Goal: Task Accomplishment & Management: Use online tool/utility

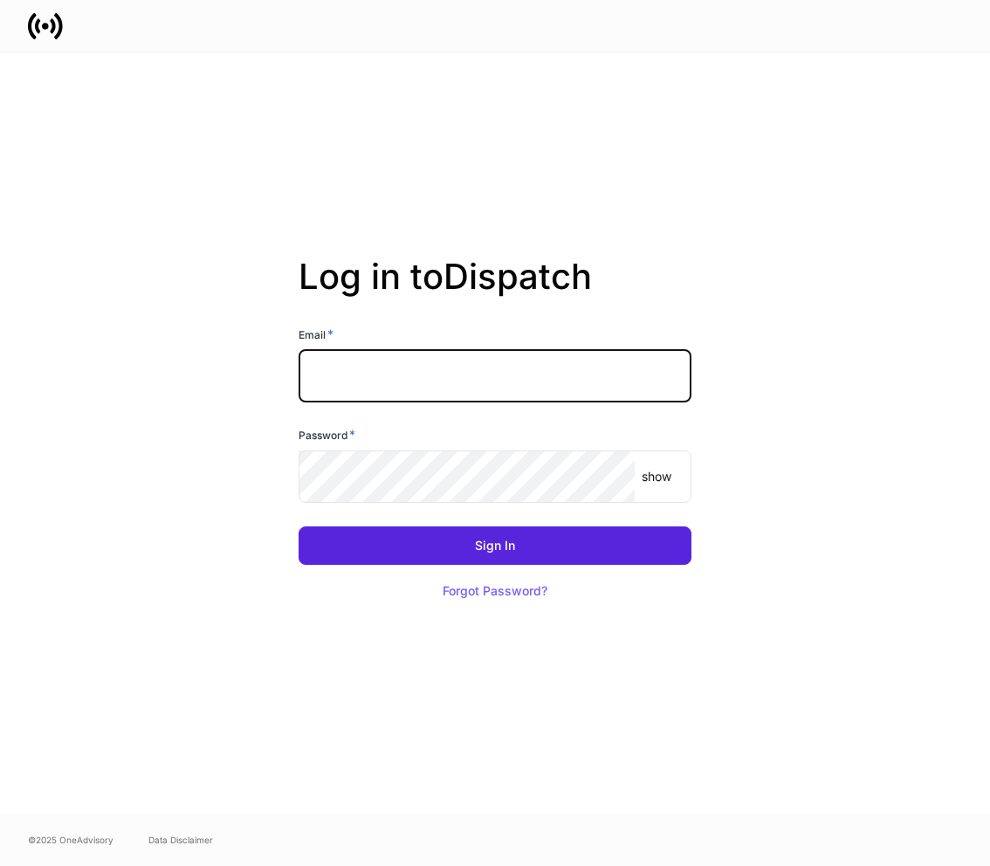
click at [561, 367] on input "text" at bounding box center [495, 376] width 393 height 52
type input "**********"
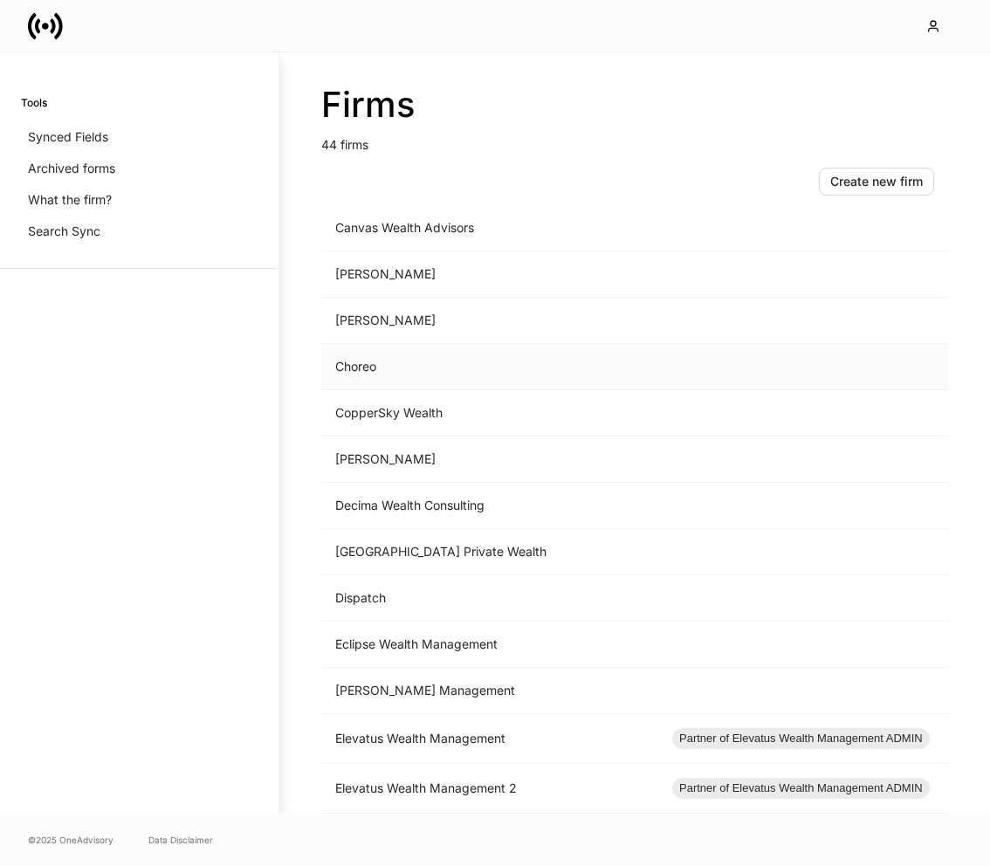
scroll to position [495, 0]
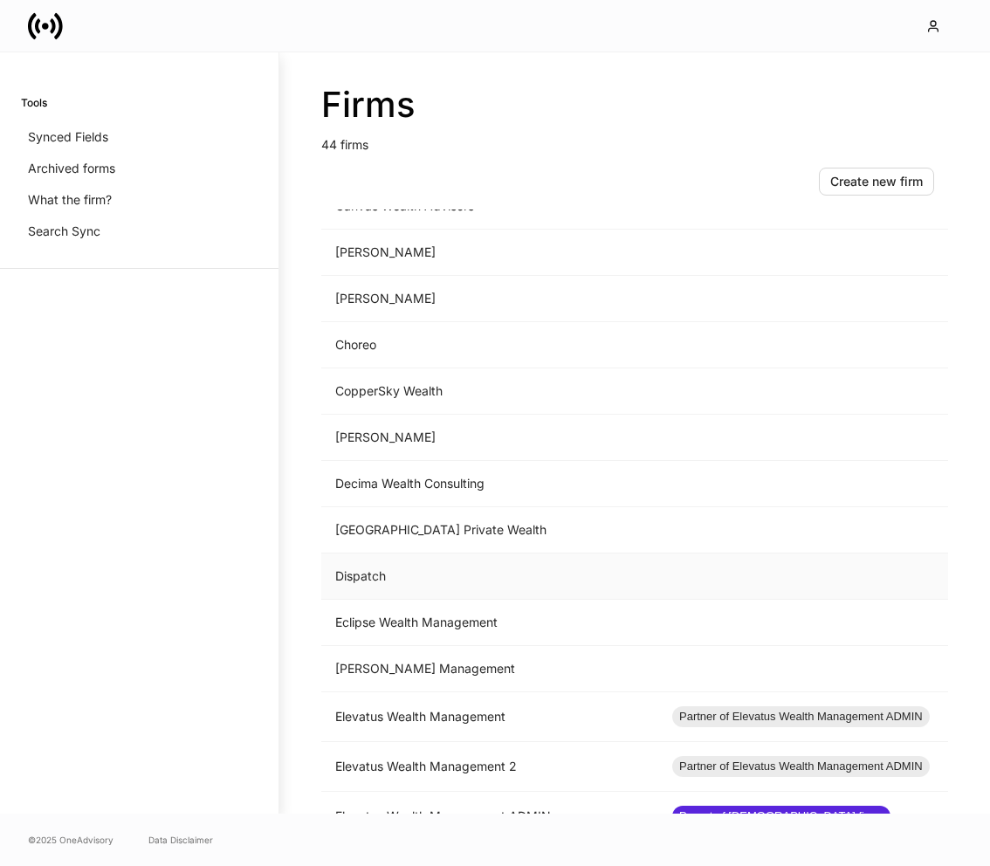
click at [414, 575] on td "Dispatch" at bounding box center [489, 576] width 337 height 46
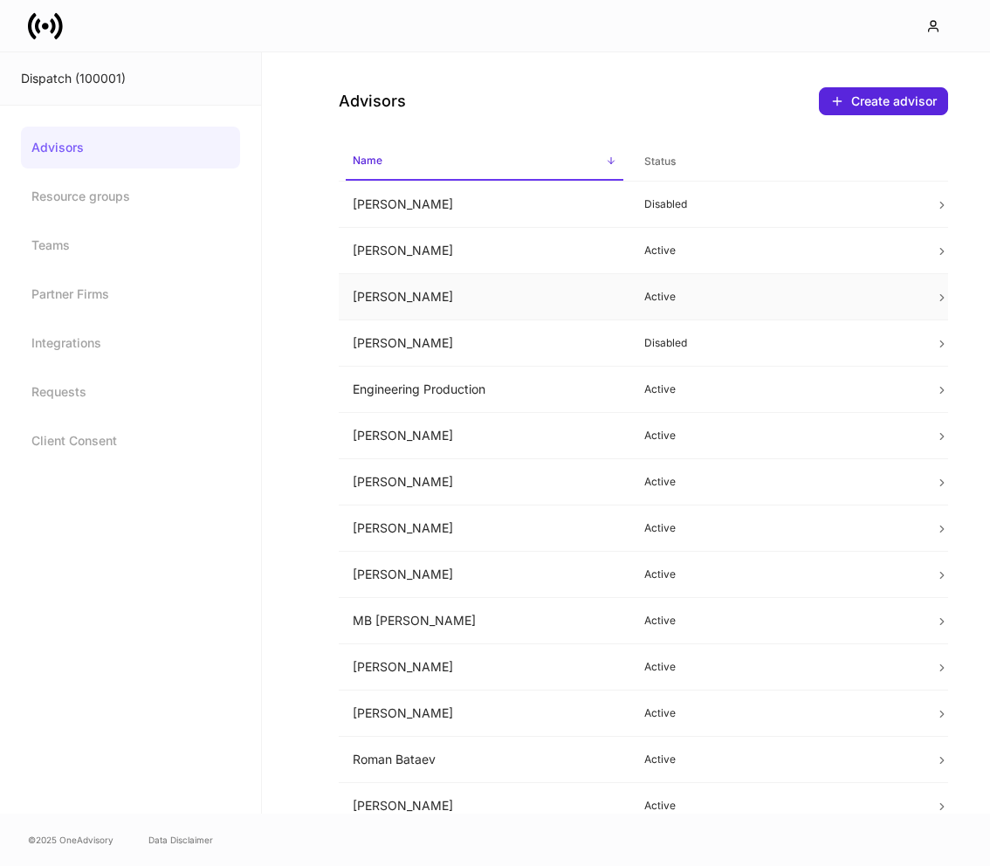
click at [462, 292] on td "Courtney Webb" at bounding box center [485, 297] width 292 height 46
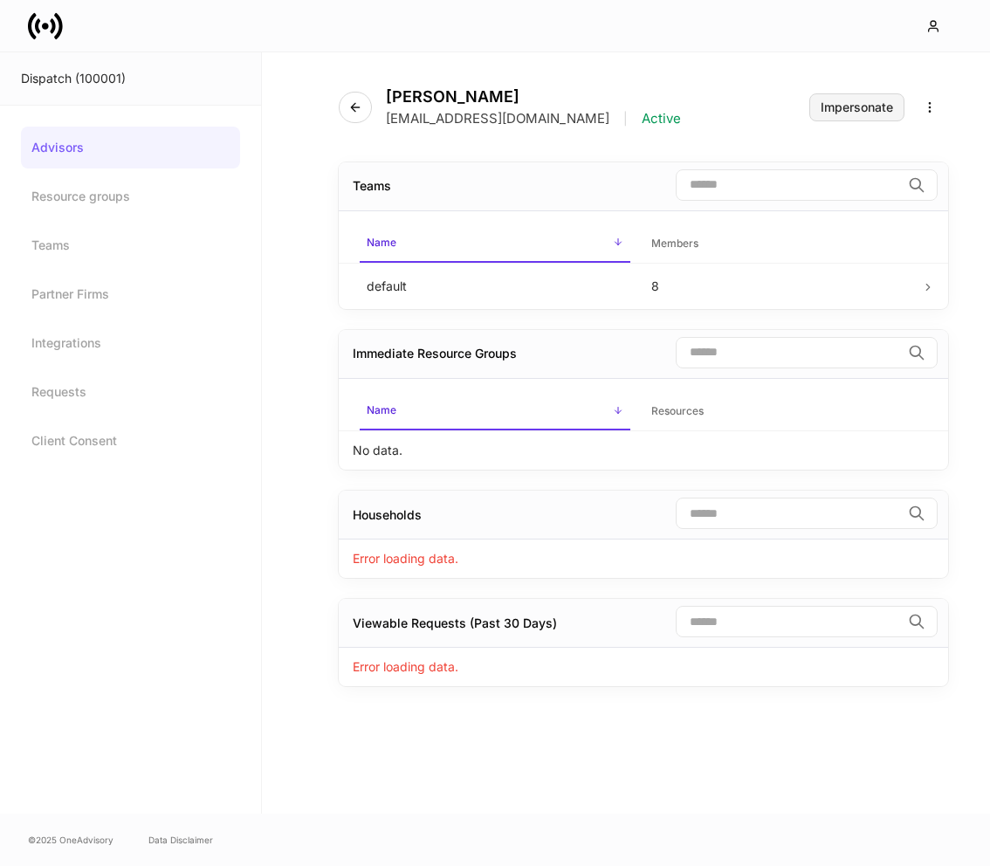
click at [858, 110] on div "Impersonate" at bounding box center [857, 107] width 72 height 12
click at [862, 101] on div "Impersonate" at bounding box center [857, 107] width 72 height 12
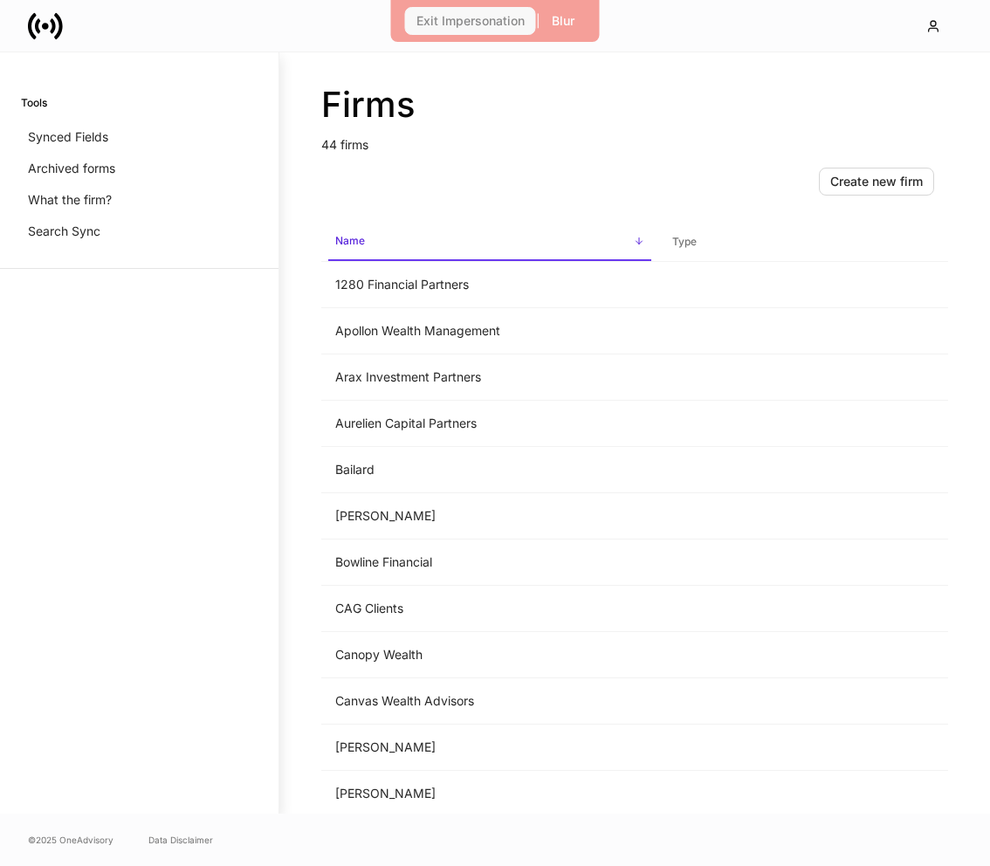
click at [494, 21] on div "Exit Impersonation" at bounding box center [470, 21] width 108 height 12
